Goal: Information Seeking & Learning: Learn about a topic

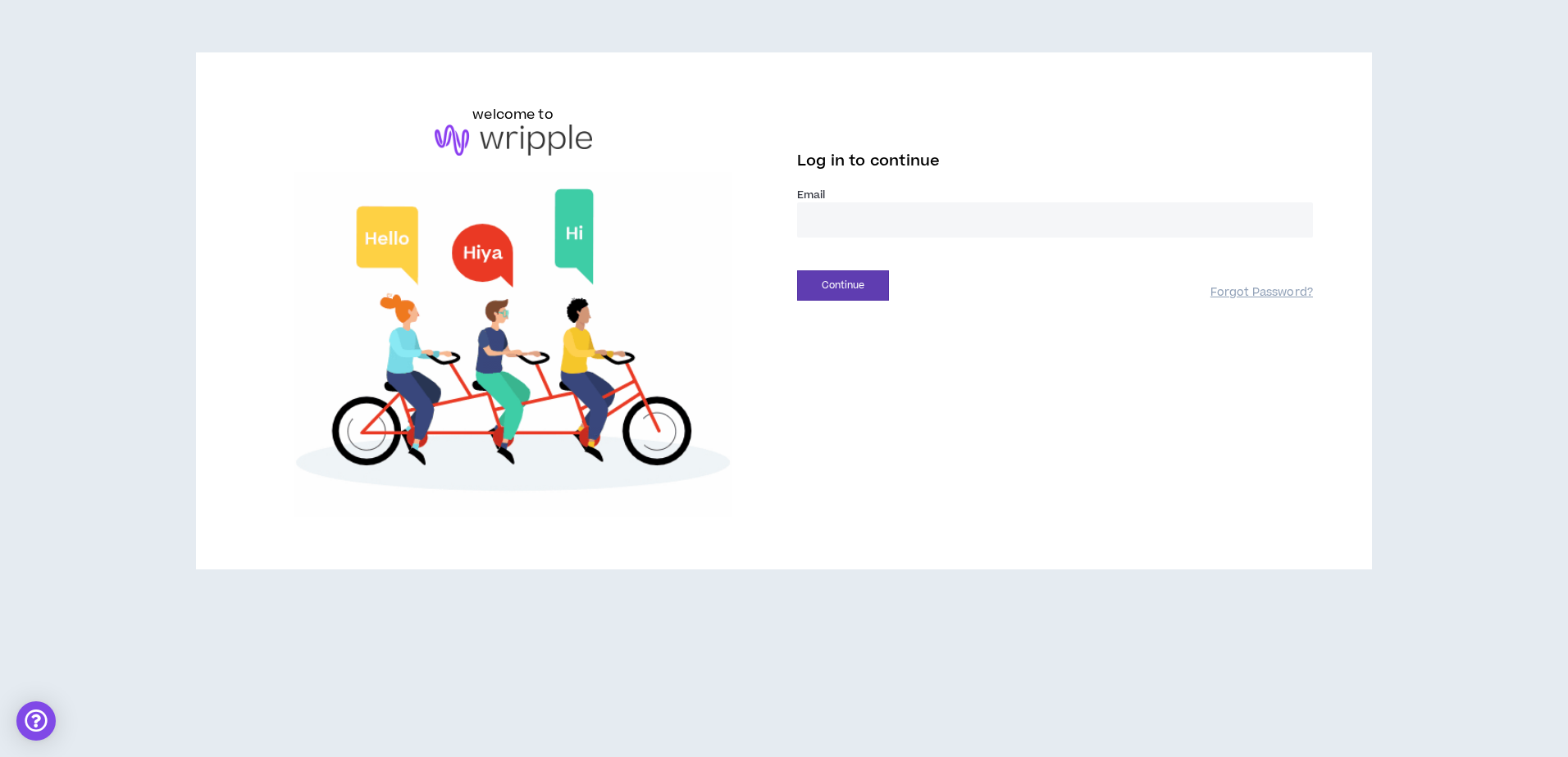
click at [871, 222] on input "email" at bounding box center [1055, 219] width 516 height 35
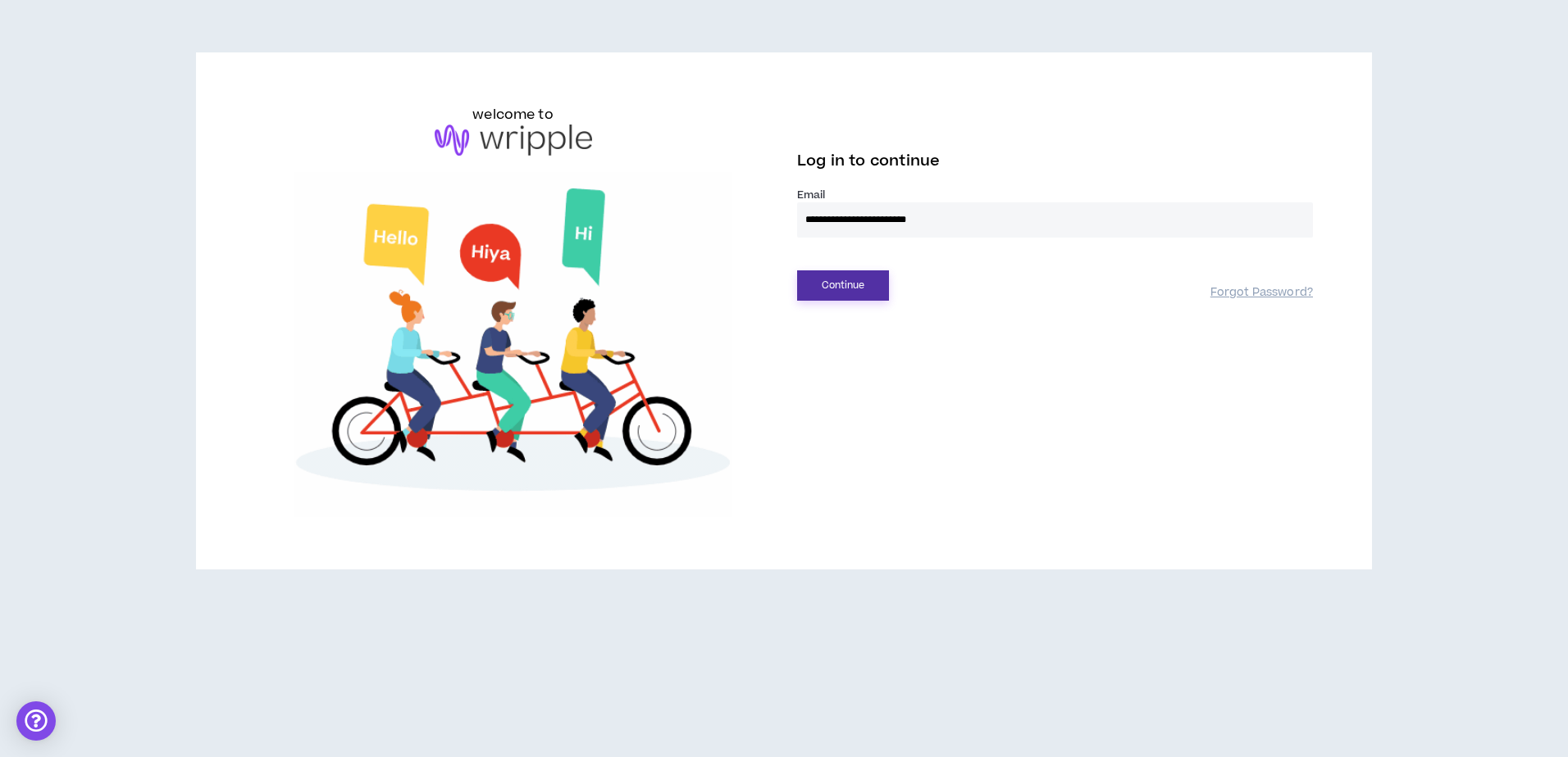
type input "**********"
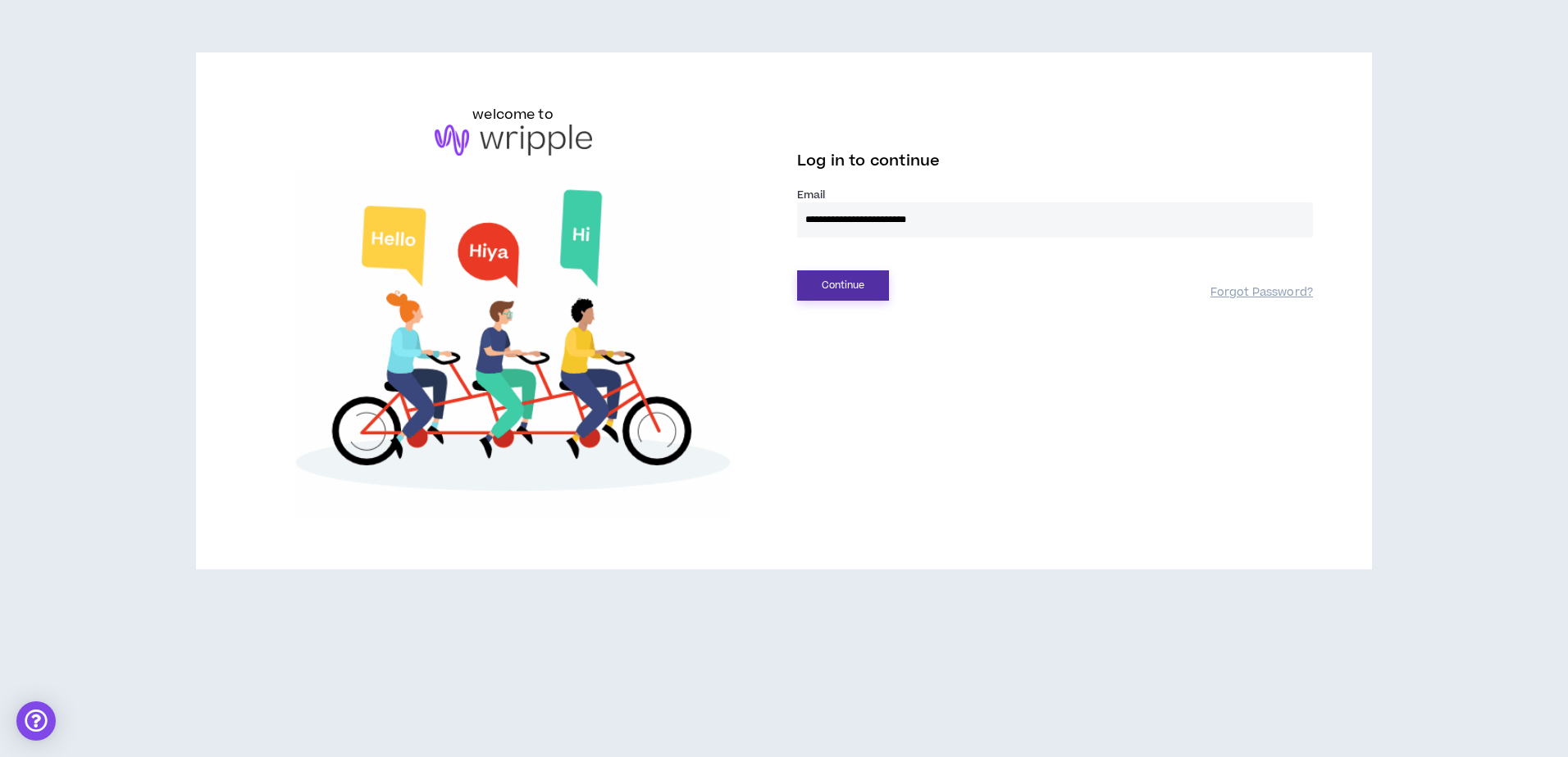
click at [863, 284] on button "Continue" at bounding box center [843, 286] width 92 height 30
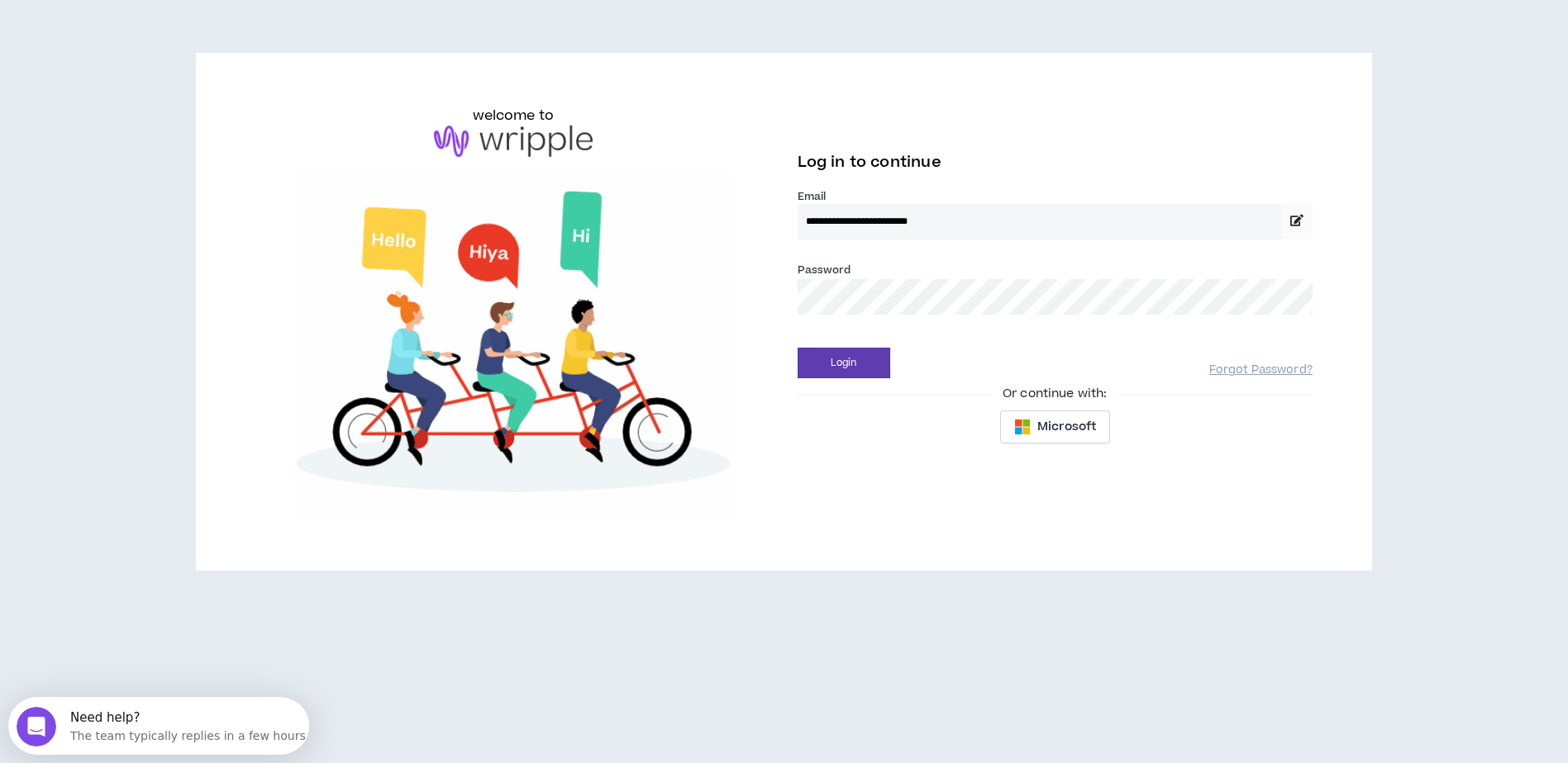
click at [798, 348] on button "Login" at bounding box center [844, 363] width 93 height 31
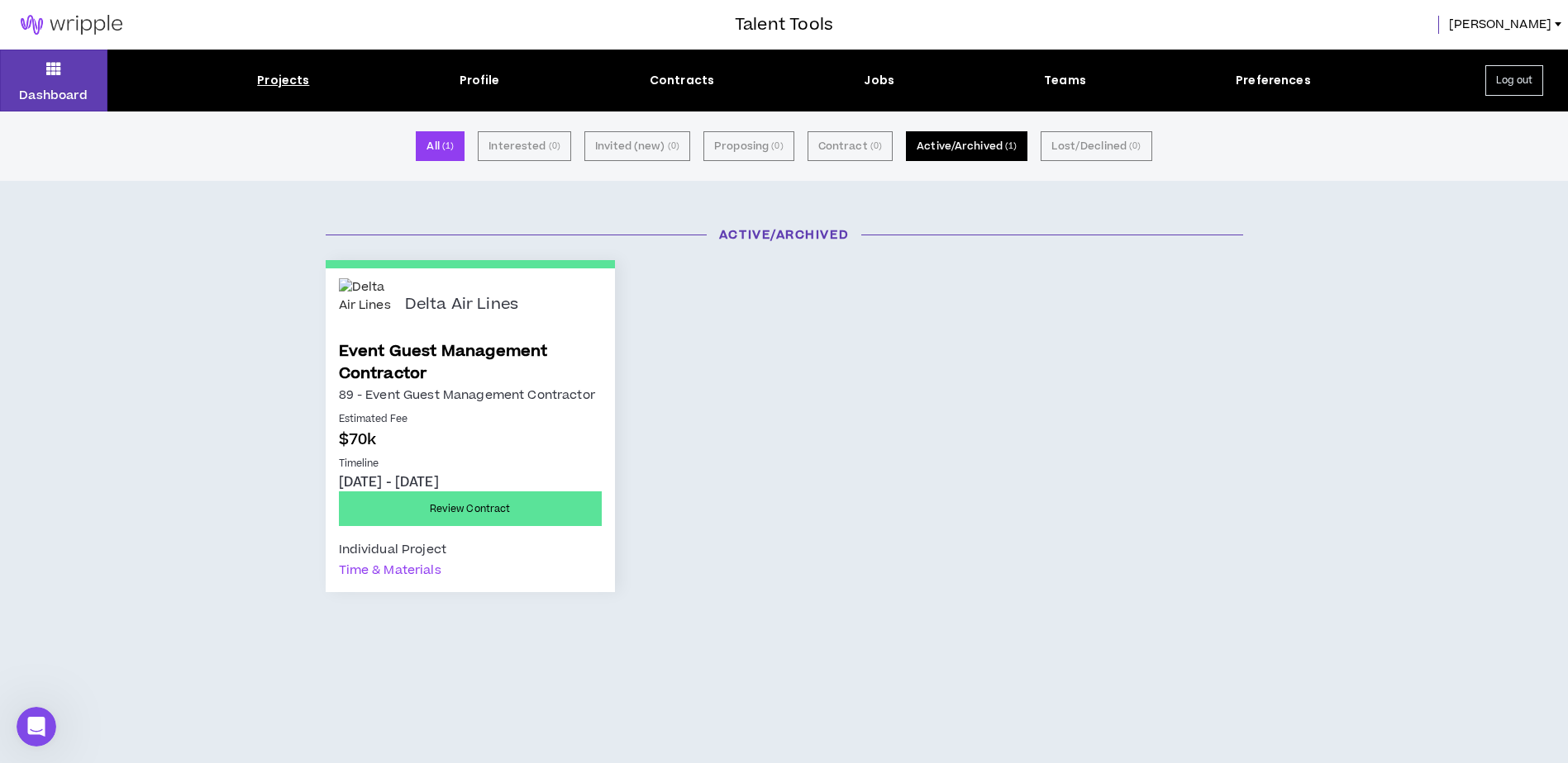
click at [970, 152] on button "Active/Archived ( 1 )" at bounding box center [966, 146] width 122 height 30
click at [682, 74] on div "Contracts" at bounding box center [681, 80] width 64 height 17
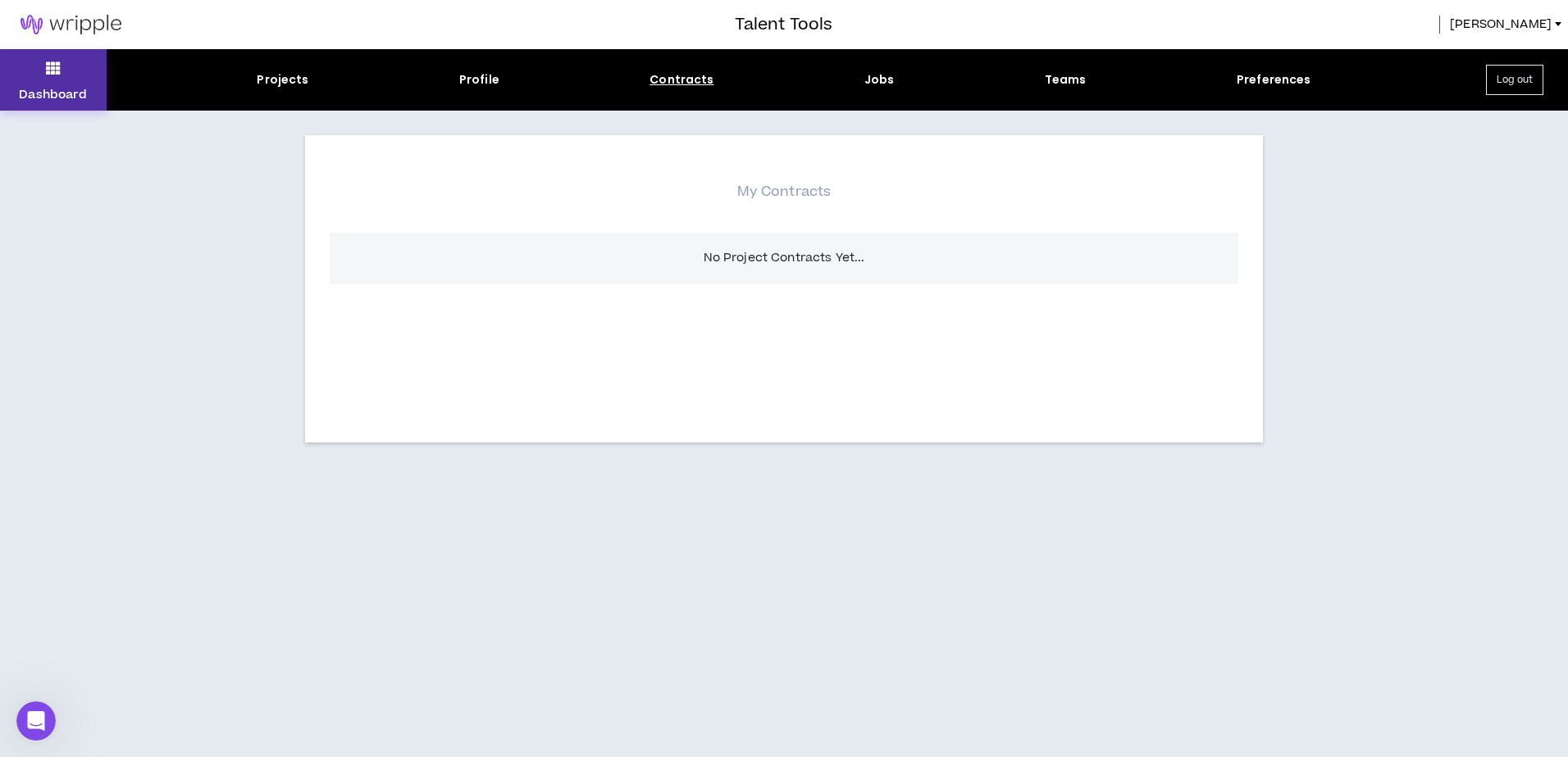
click at [37, 74] on button "Dashboard" at bounding box center [53, 80] width 106 height 62
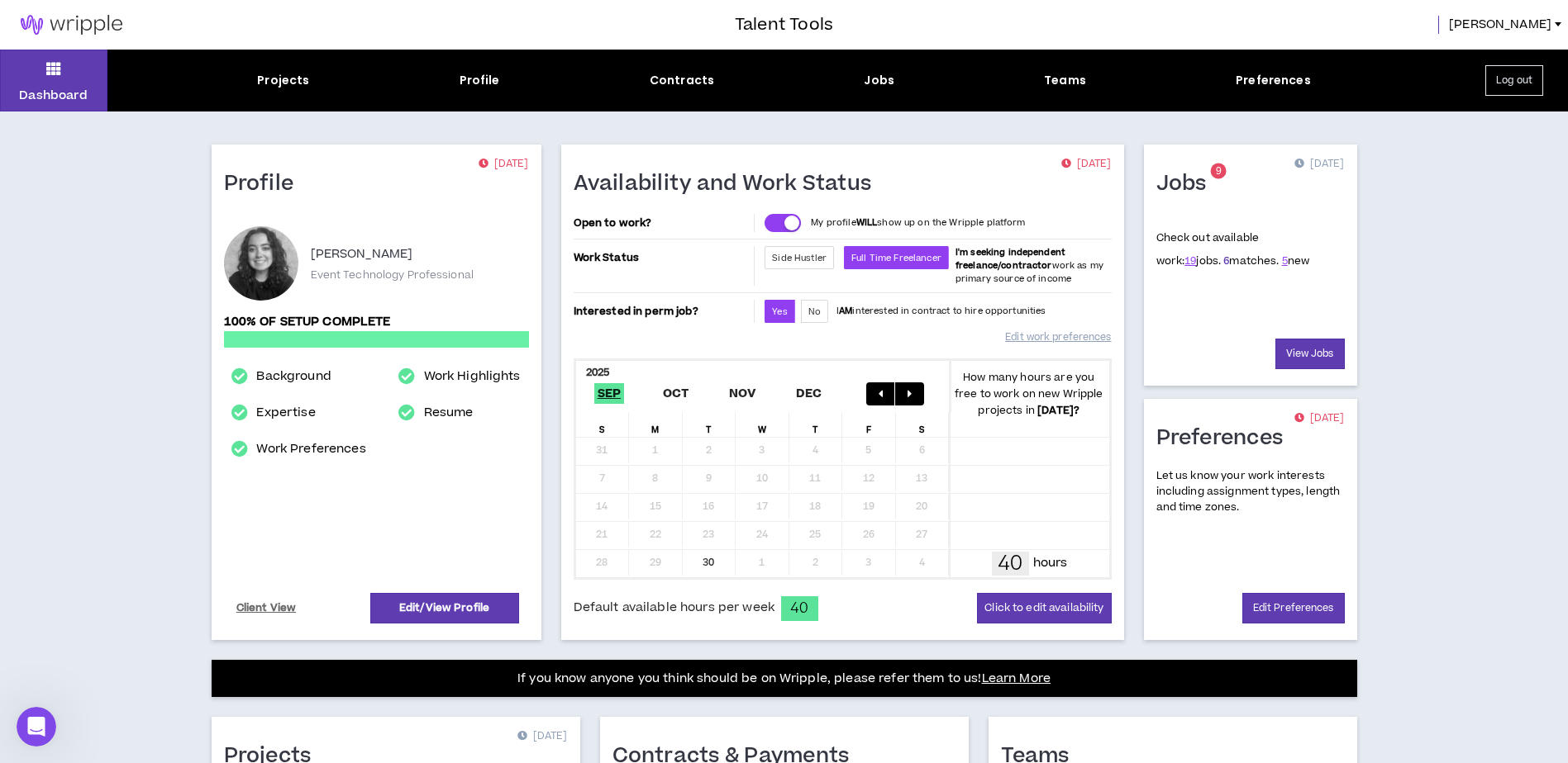
click at [1223, 264] on link "6" at bounding box center [1226, 261] width 6 height 15
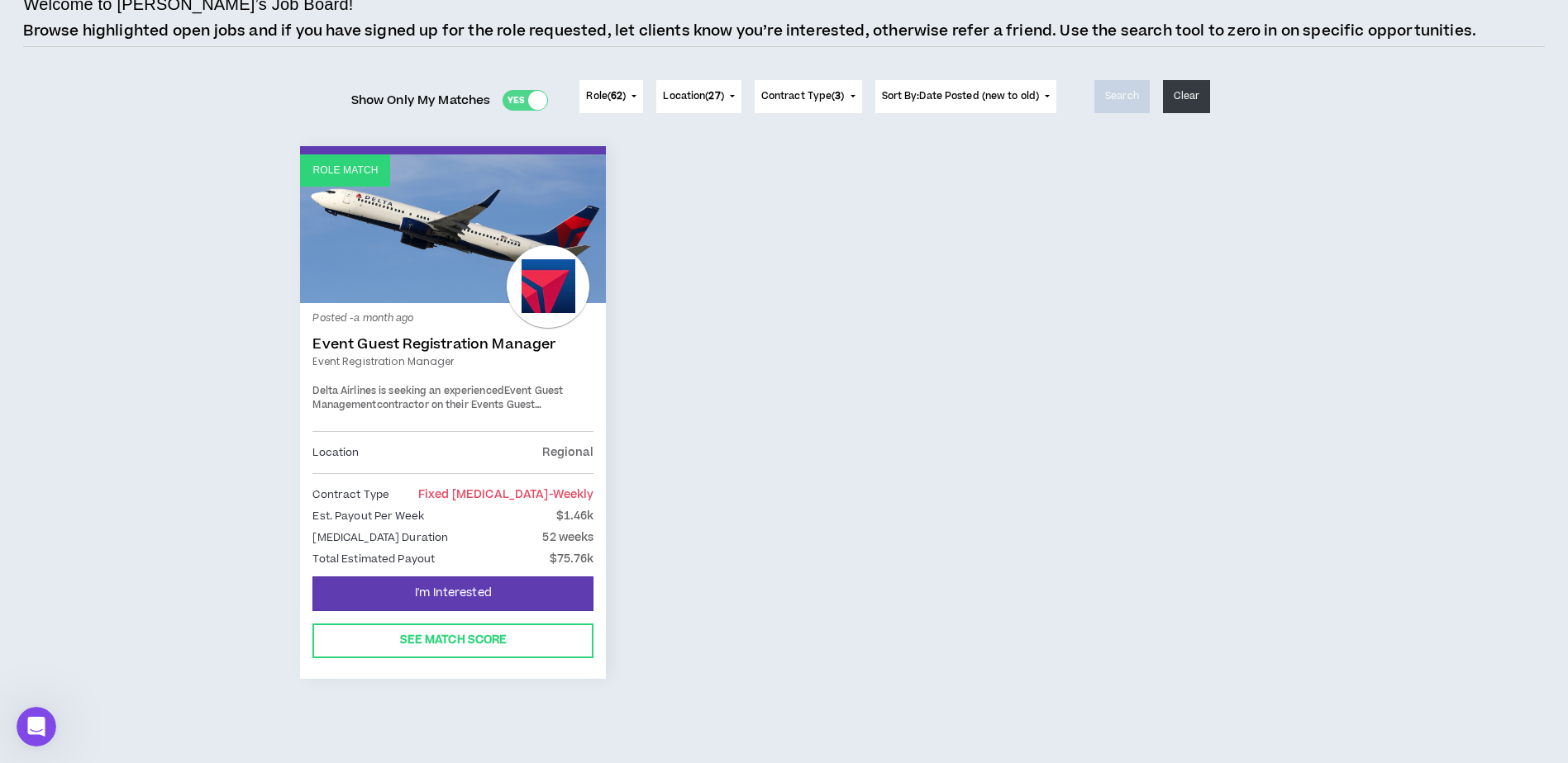
scroll to position [132, 0]
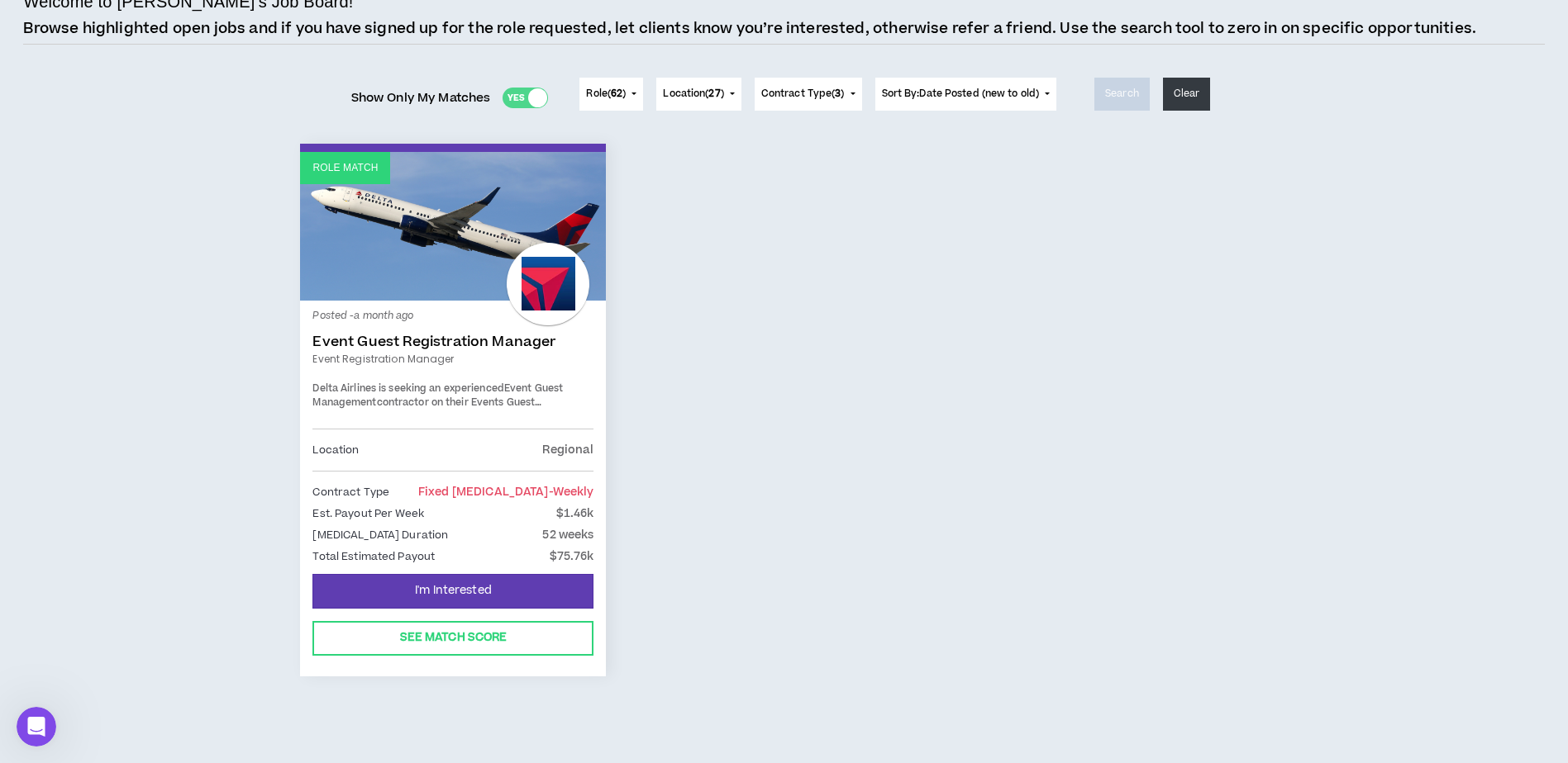
click at [498, 338] on link "Event Guest Registration Manager" at bounding box center [452, 342] width 281 height 16
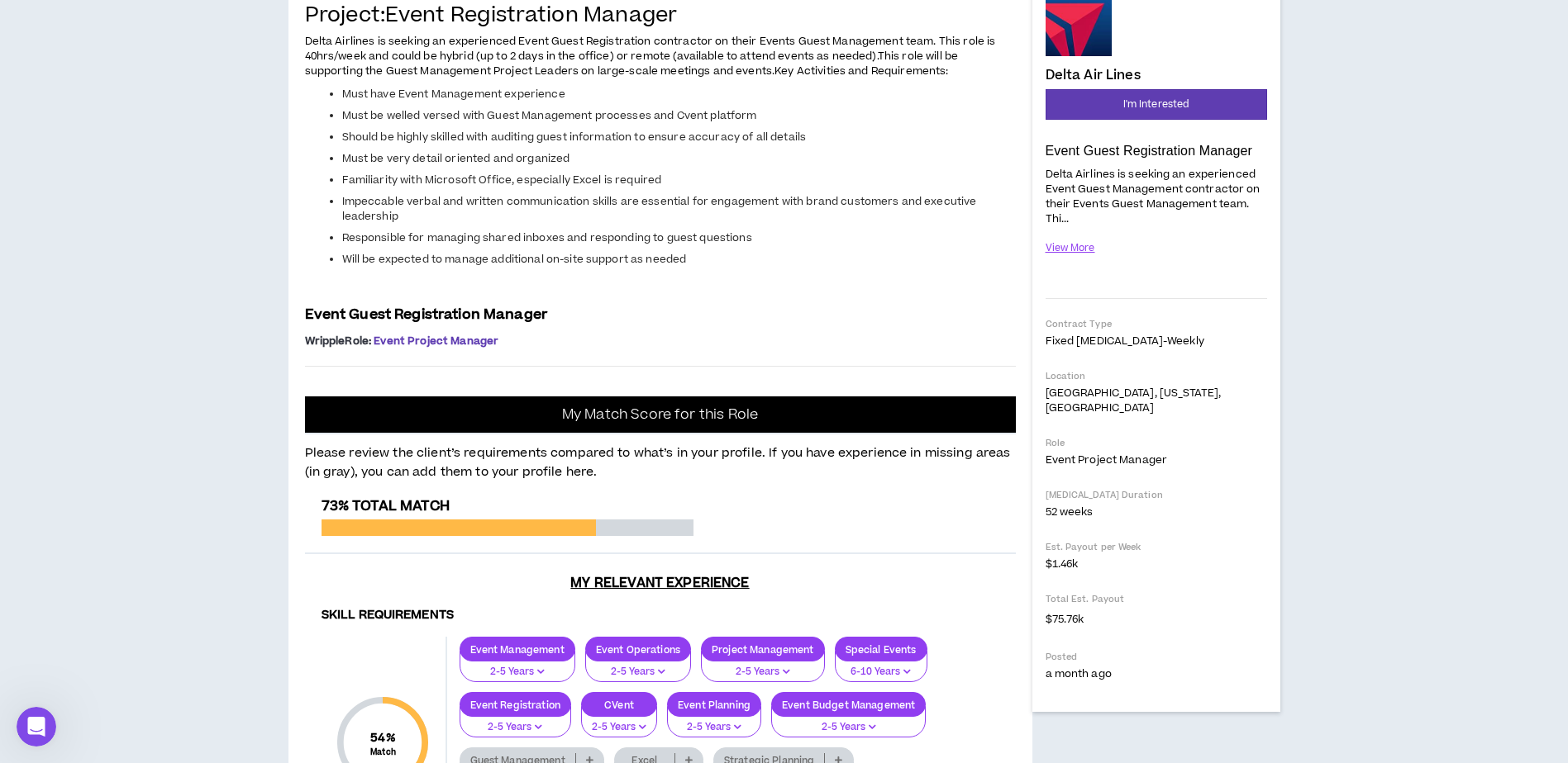
scroll to position [265, 0]
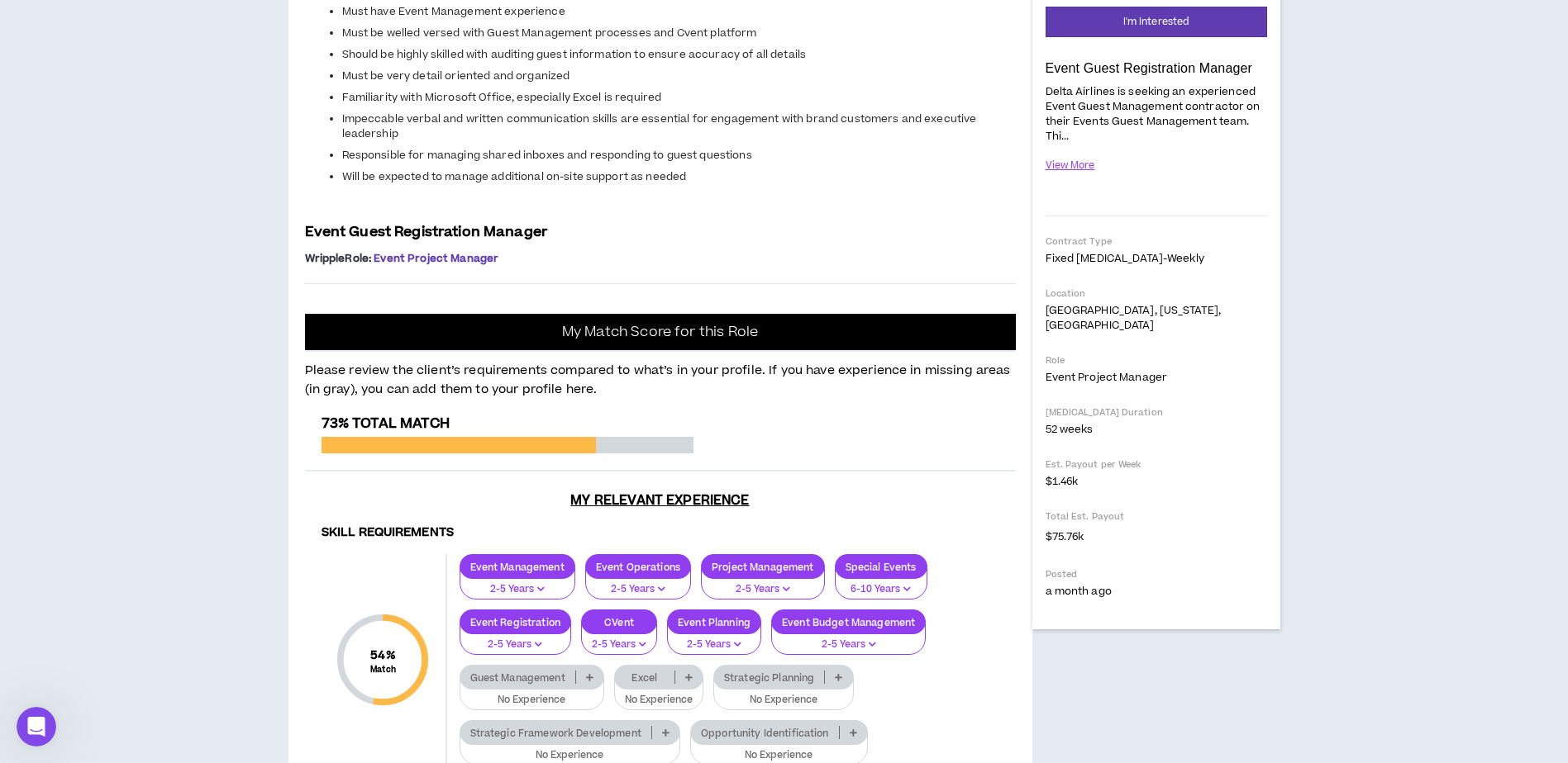
click at [1360, 76] on div "Dashboard Projects Profile Contracts Jobs Teams Preferences Log out Back to Job…" at bounding box center [784, 682] width 1568 height 1795
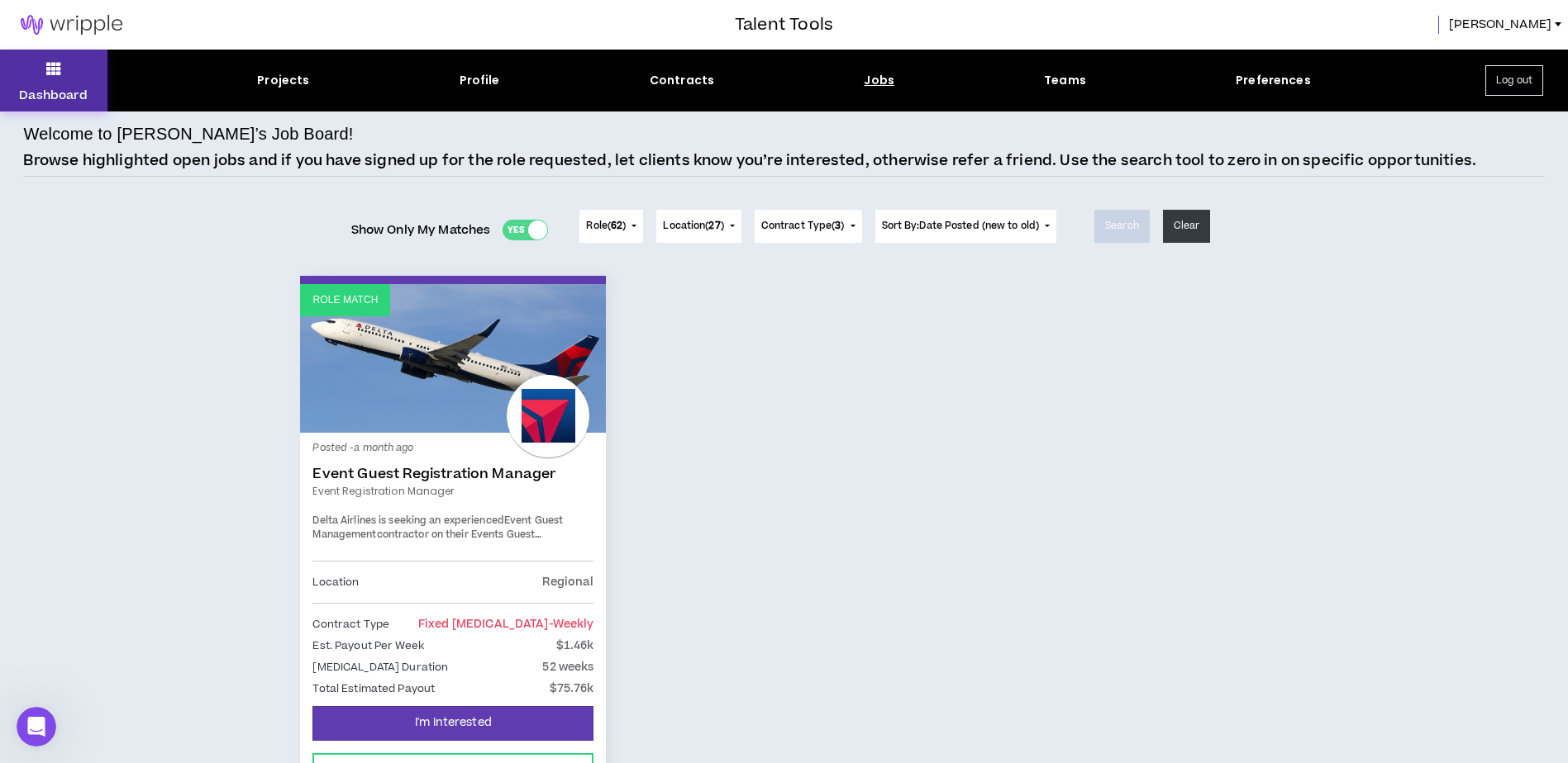
click at [45, 71] on button "Dashboard" at bounding box center [54, 80] width 107 height 62
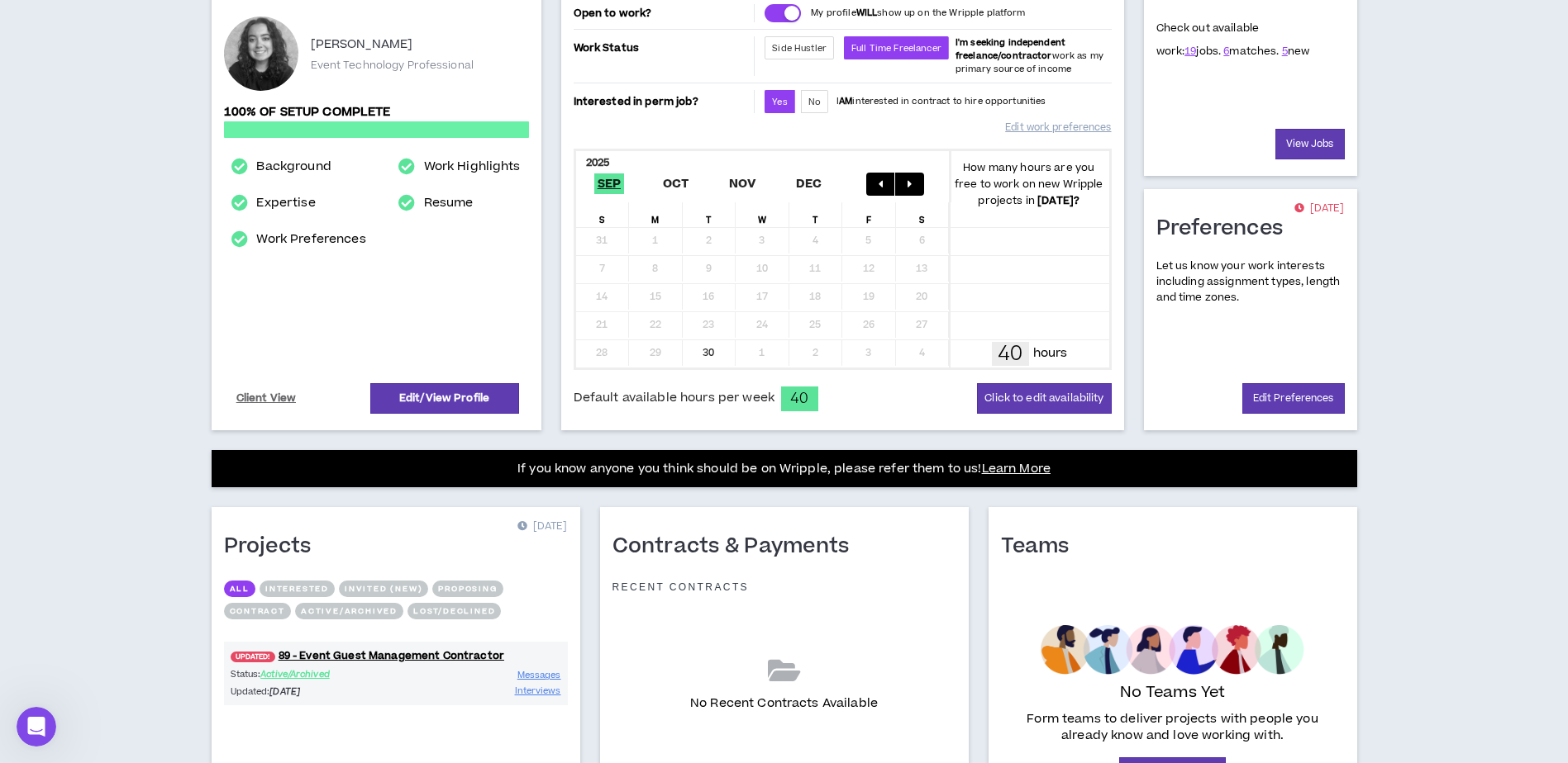
scroll to position [21, 0]
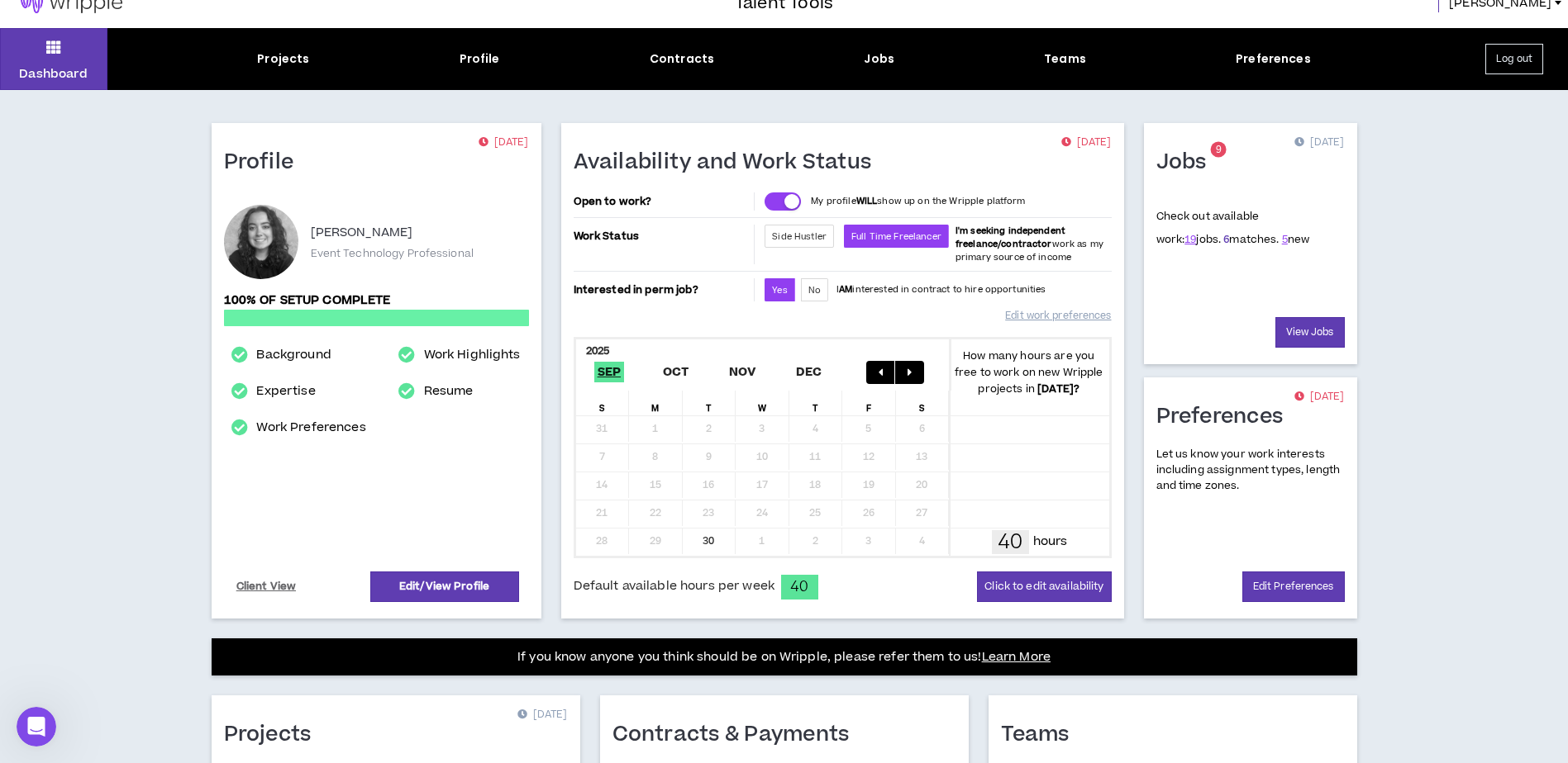
click at [1223, 240] on link "6" at bounding box center [1226, 240] width 6 height 15
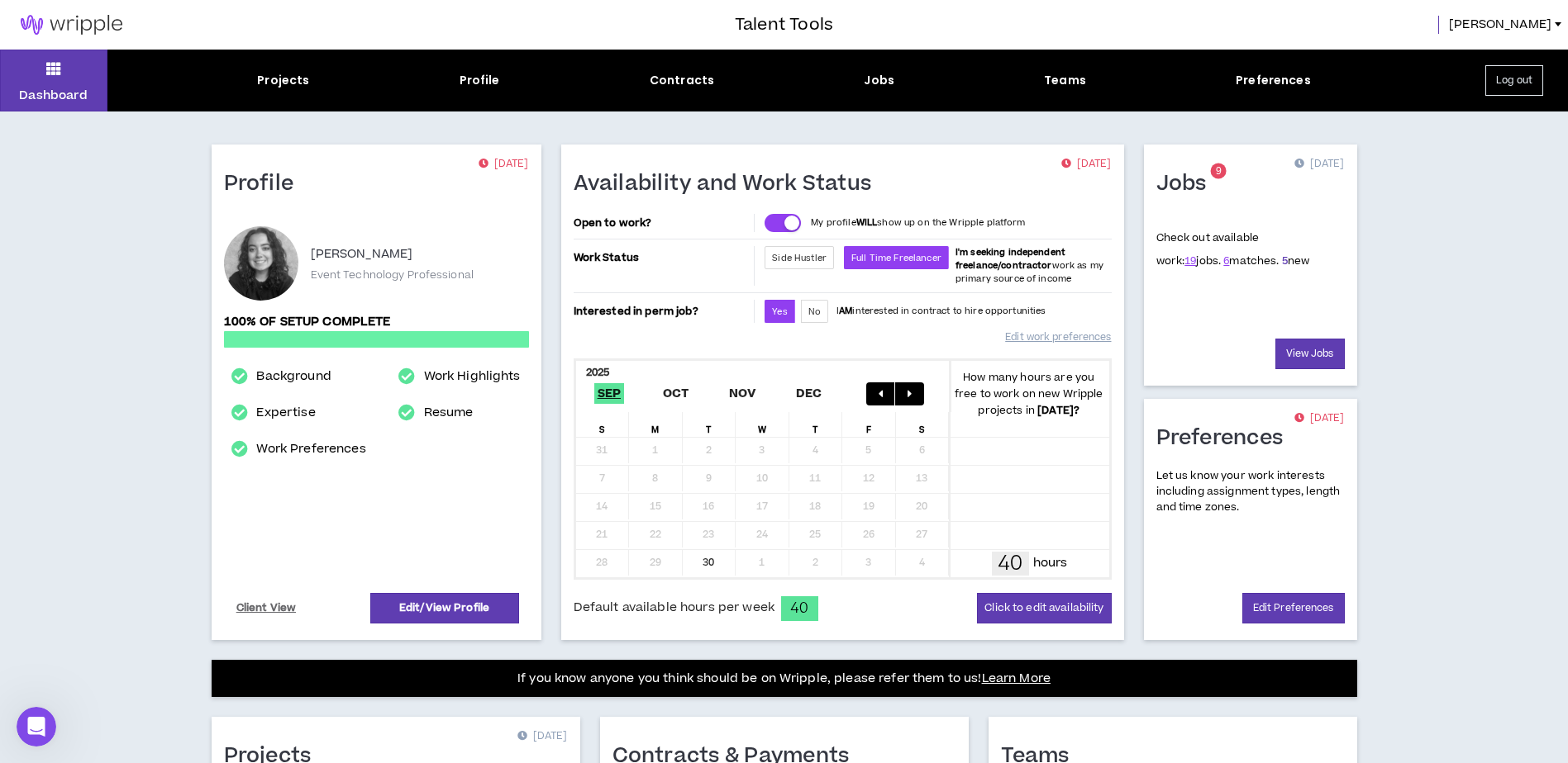
click at [1283, 260] on link "5" at bounding box center [1285, 261] width 6 height 15
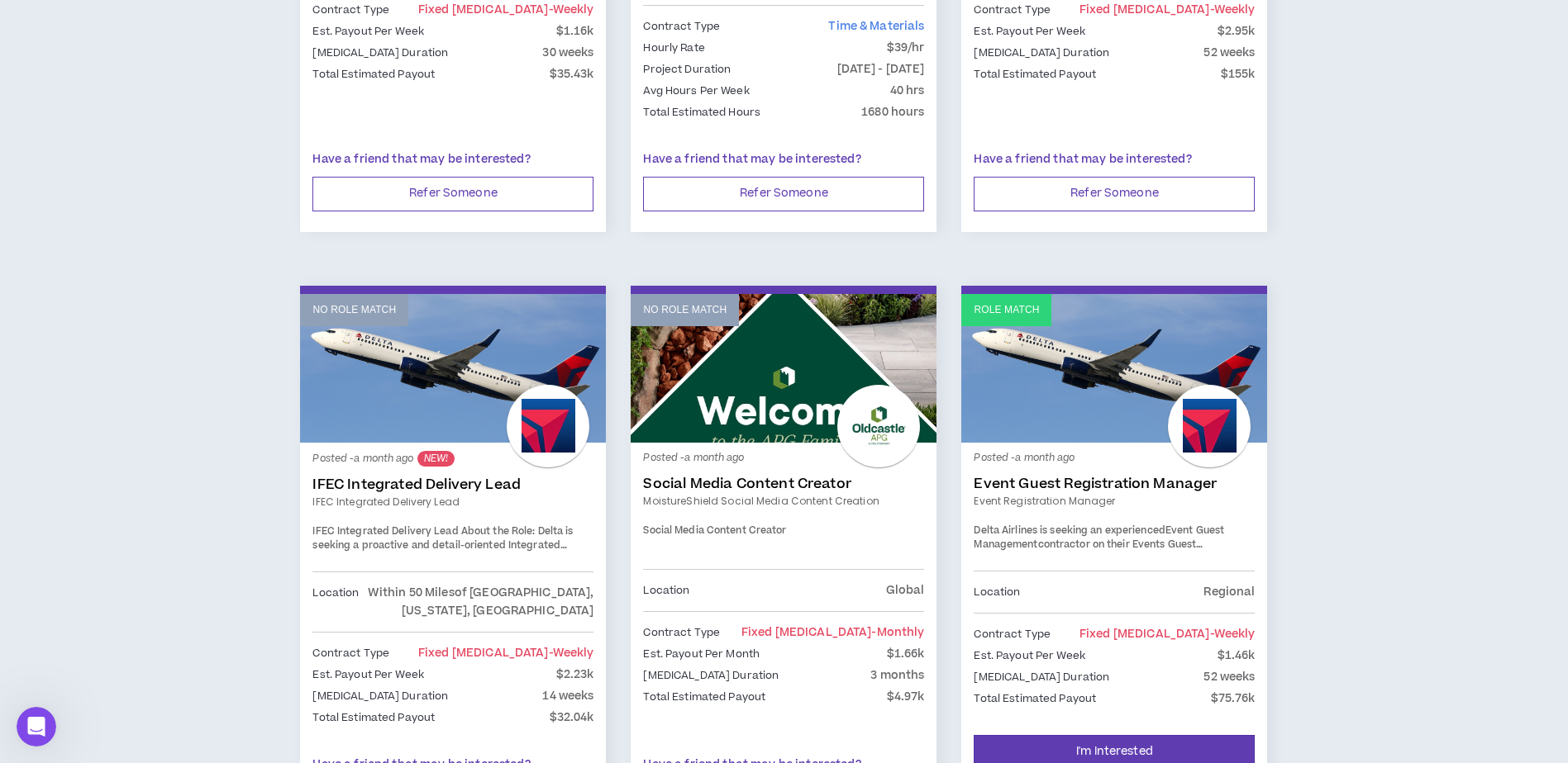
scroll to position [2644, 0]
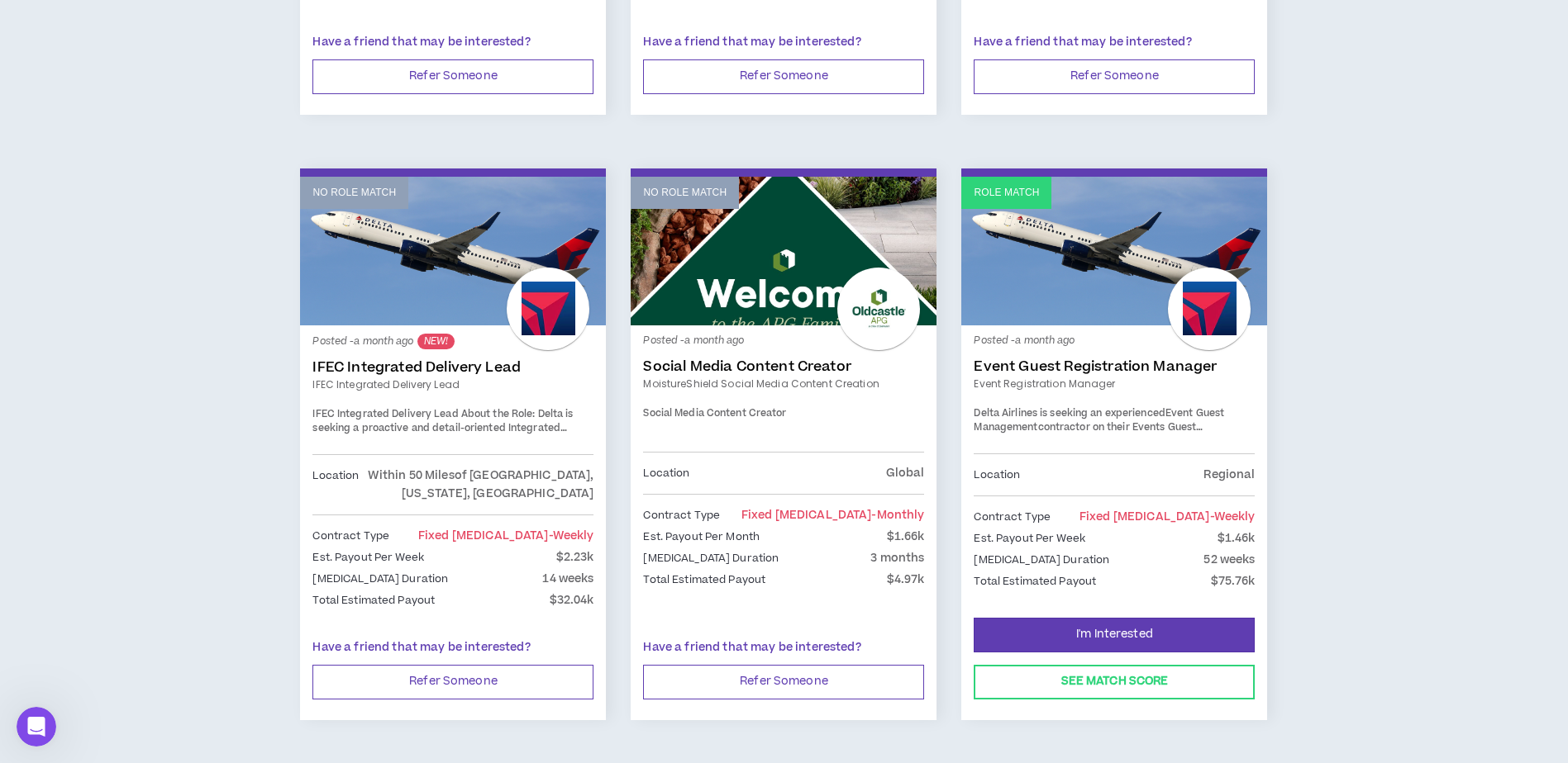
click at [1094, 359] on link "Event Guest Registration Manager" at bounding box center [1114, 367] width 281 height 16
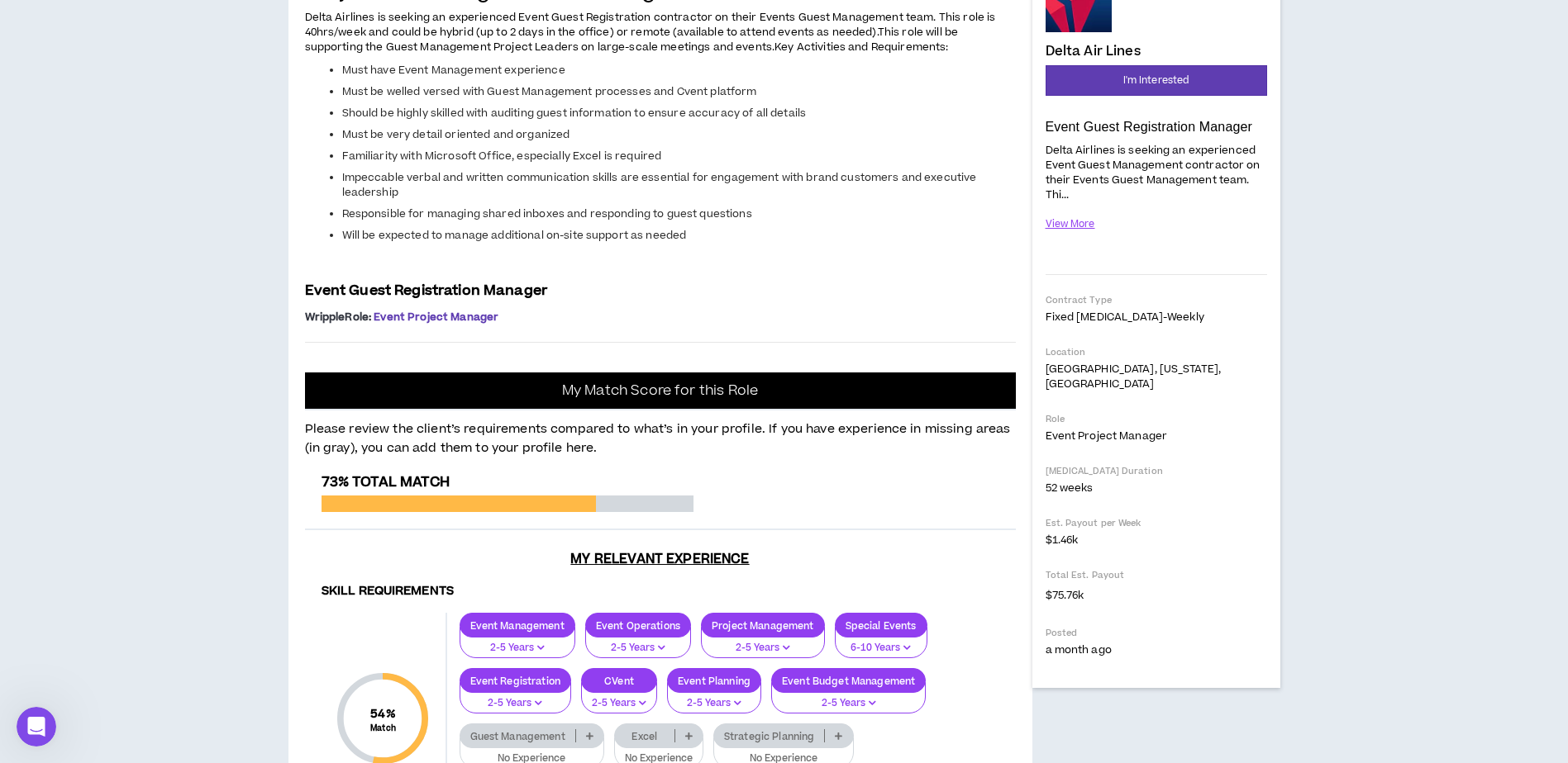
scroll to position [194, 0]
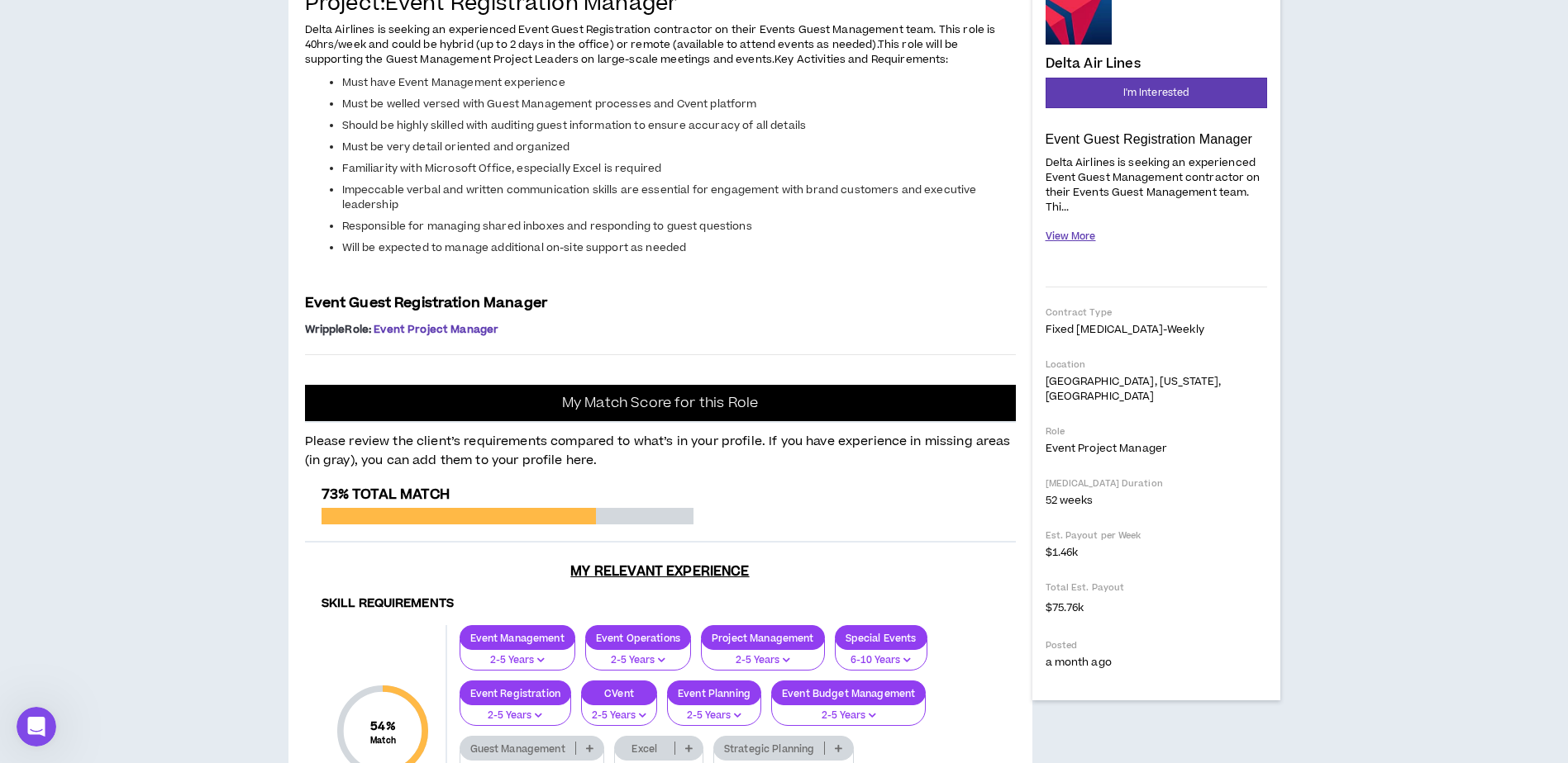
click at [1090, 238] on button "View More" at bounding box center [1071, 236] width 51 height 29
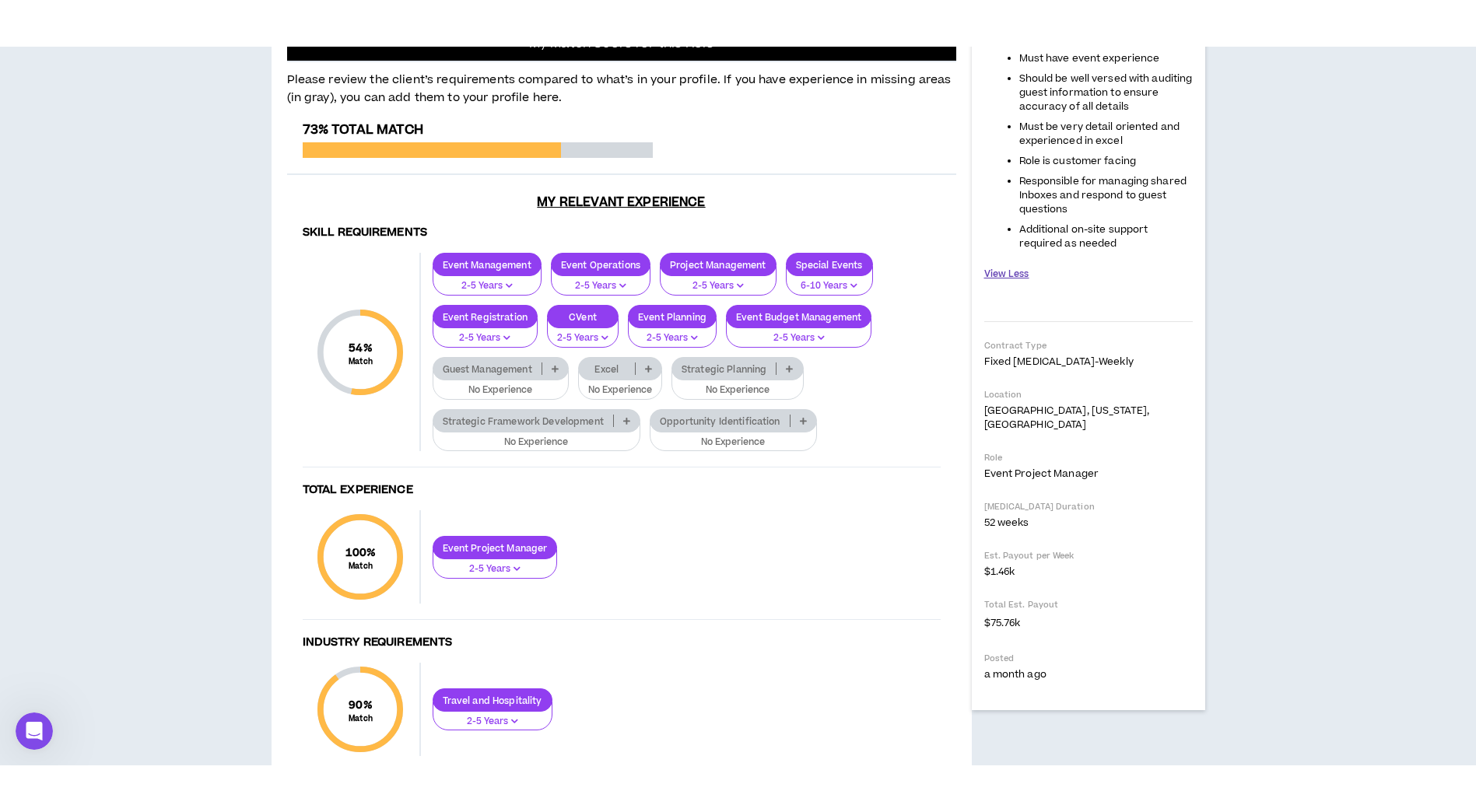
scroll to position [700, 0]
